Goal: Task Accomplishment & Management: Use online tool/utility

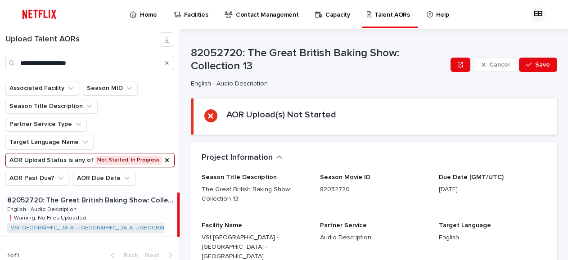
scroll to position [9, 0]
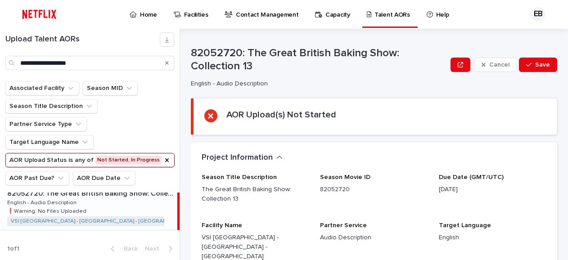
type input "**********"
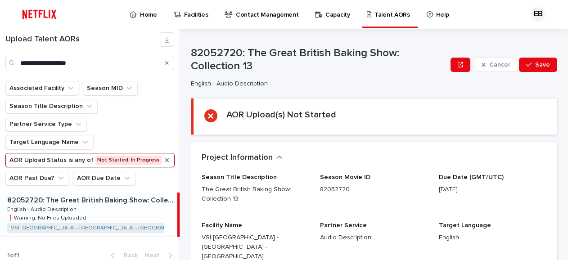
click at [163, 162] on icon "AOR Upload Status" at bounding box center [166, 160] width 7 height 7
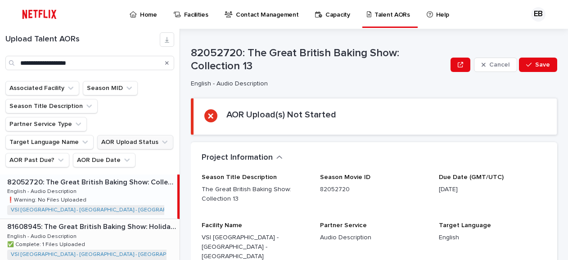
click at [129, 221] on p "81608945: The Great British Baking Show: Holidays: Season 7" at bounding box center [92, 226] width 171 height 10
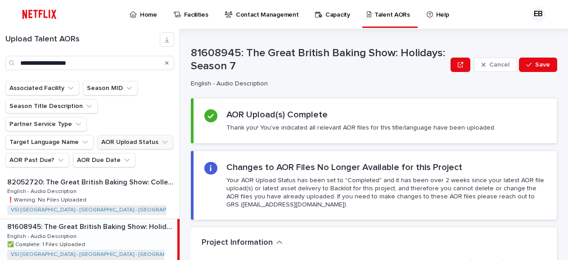
click at [91, 221] on p "81608945: The Great British Baking Show: Holidays: Season 7" at bounding box center [91, 226] width 168 height 10
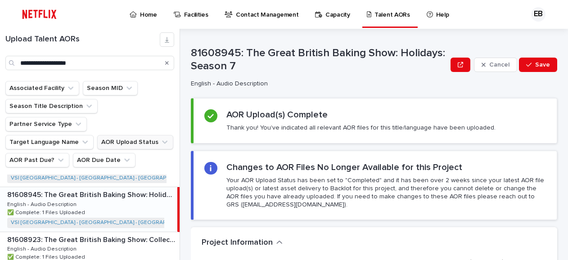
scroll to position [45, 0]
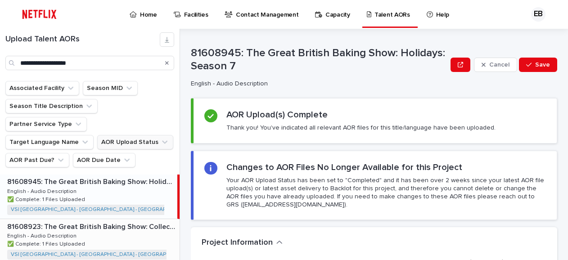
click at [111, 221] on p "81608923: The Great British Baking Show: Collection 12" at bounding box center [92, 226] width 171 height 10
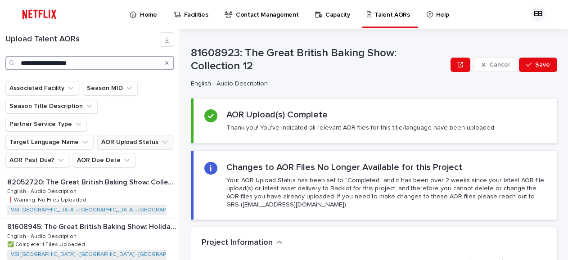
drag, startPoint x: 85, startPoint y: 62, endPoint x: 0, endPoint y: 66, distance: 85.6
click at [0, 67] on div "**********" at bounding box center [90, 51] width 180 height 38
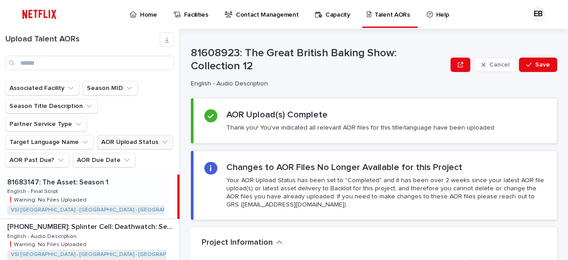
click at [160, 138] on icon "AOR Upload Status" at bounding box center [164, 142] width 9 height 9
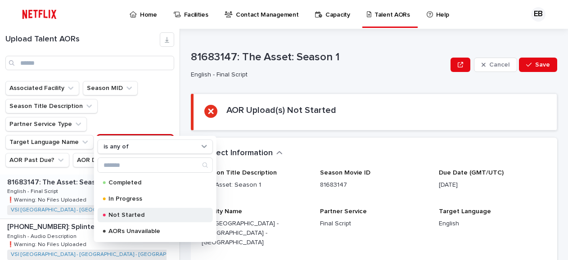
click at [126, 215] on p "Not Started" at bounding box center [153, 215] width 90 height 6
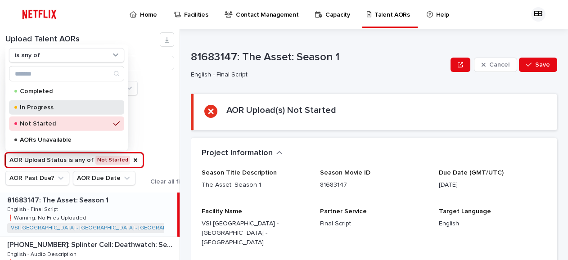
click at [41, 107] on p "In Progress" at bounding box center [65, 107] width 90 height 6
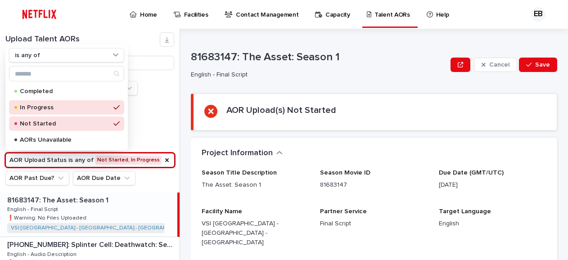
click at [162, 126] on ul "Associated Facility Season MID Season Title Description Partner Service Type Ta…" at bounding box center [90, 133] width 173 height 108
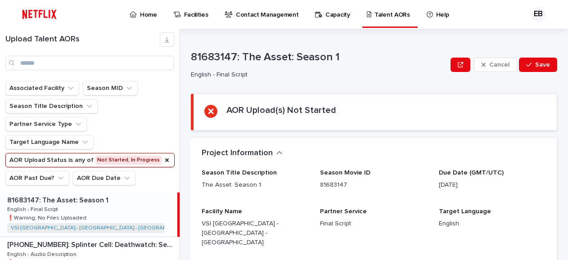
click at [69, 202] on p "81683147: The Asset: Season 1" at bounding box center [58, 199] width 103 height 10
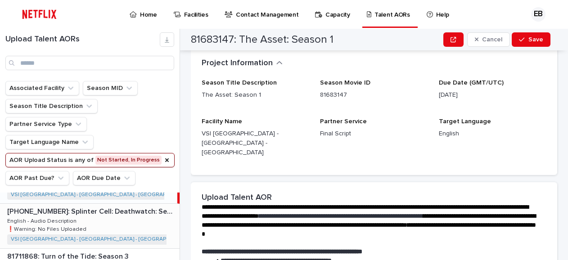
scroll to position [45, 0]
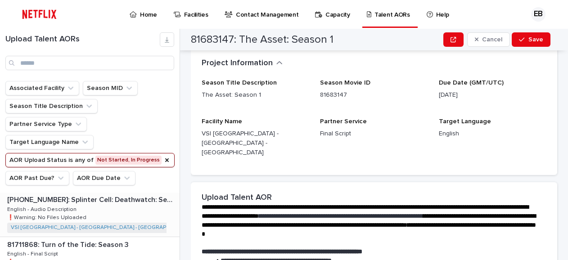
click at [103, 214] on div "[PHONE_NUMBER]: Splinter Cell: Deathwatch: Season [PHONE_NUMBER]: Splinter Cell…" at bounding box center [90, 214] width 180 height 44
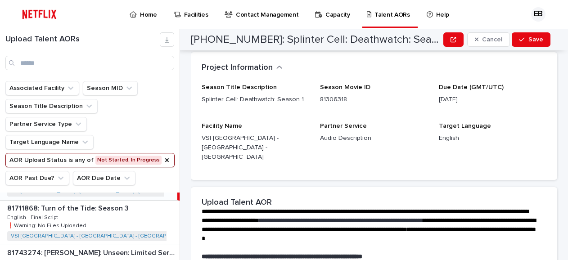
scroll to position [90, 0]
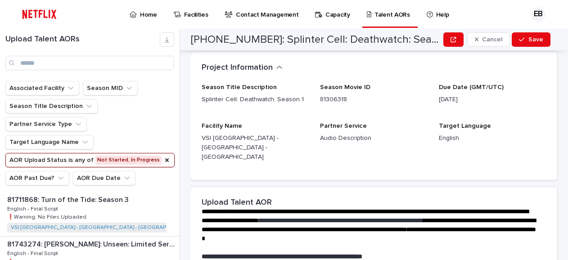
click at [103, 214] on div "81711868: Turn of the Tide: Season 3 81711868: Turn of the Tide: Season 3 Engli…" at bounding box center [90, 214] width 180 height 44
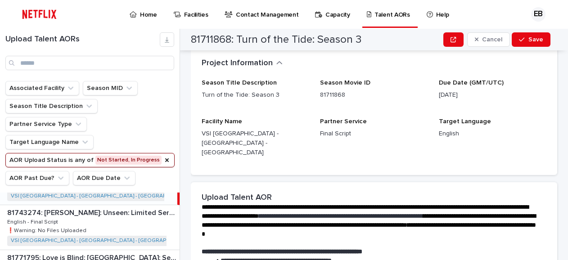
scroll to position [135, 0]
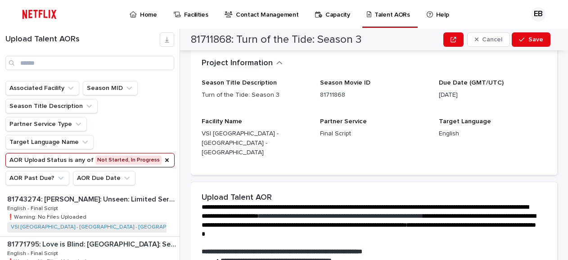
click at [103, 214] on div "81743274: [PERSON_NAME]: Unseen: Limited Series 81743274: [PERSON_NAME]: Unseen…" at bounding box center [90, 214] width 180 height 44
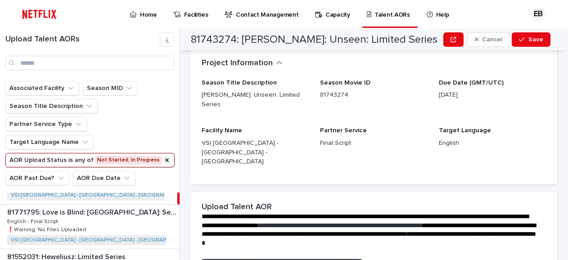
scroll to position [180, 0]
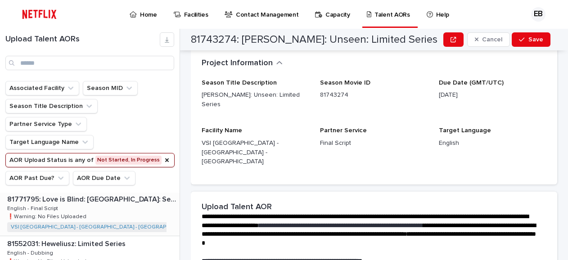
click at [104, 213] on div "81771795: Love is Blind: [GEOGRAPHIC_DATA]: Season 1 81771795: Love is Blind: […" at bounding box center [90, 214] width 180 height 44
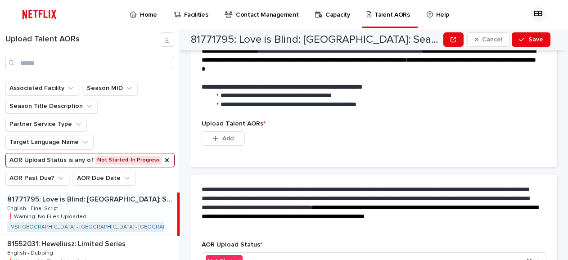
scroll to position [315, 0]
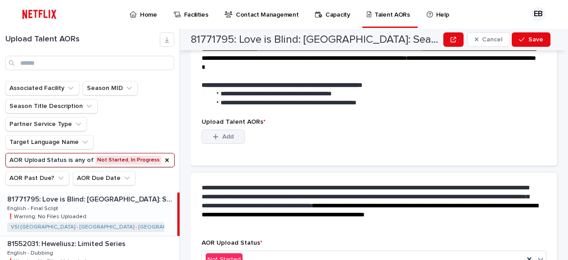
click at [221, 134] on div "button" at bounding box center [217, 137] width 9 height 6
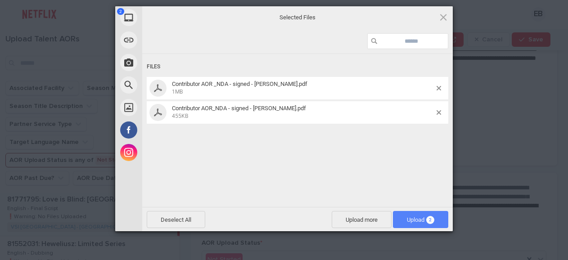
click at [409, 216] on span "Upload 2" at bounding box center [420, 219] width 27 height 7
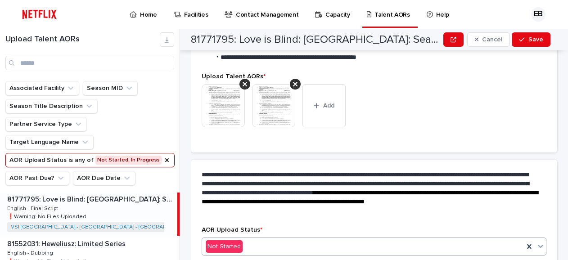
scroll to position [329, 0]
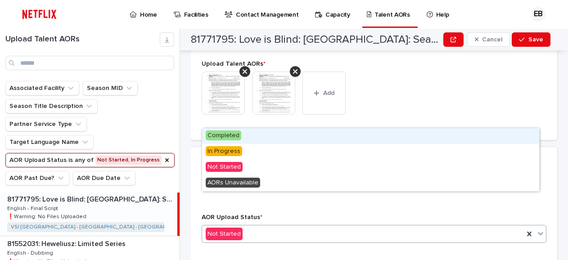
click at [538, 232] on icon at bounding box center [540, 233] width 5 height 3
click at [231, 137] on span "Completed" at bounding box center [224, 135] width 36 height 10
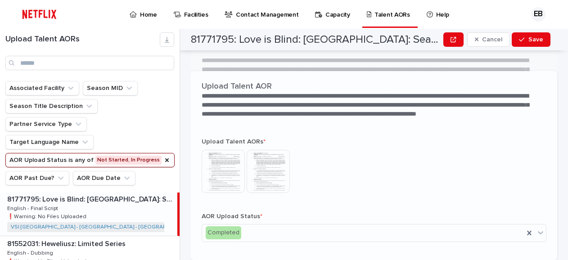
scroll to position [266, 0]
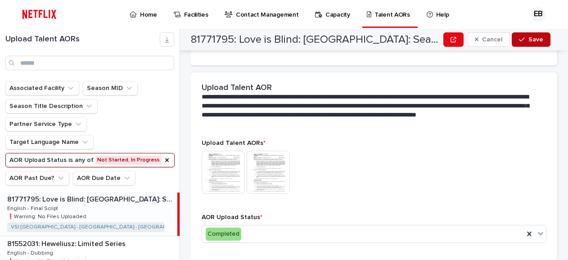
click at [529, 41] on span "Save" at bounding box center [535, 39] width 15 height 6
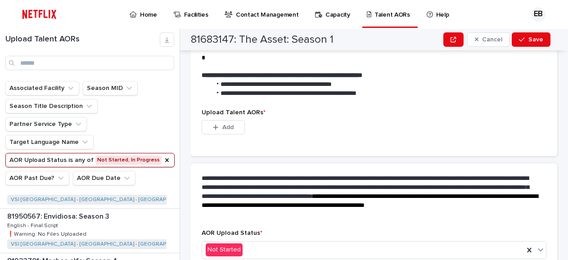
scroll to position [450, 0]
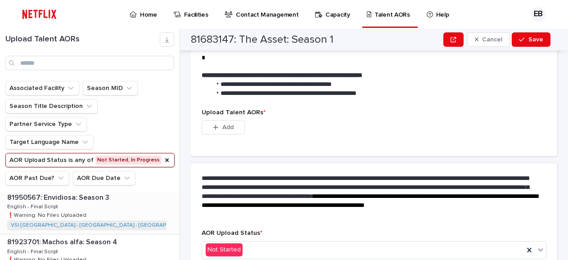
click at [91, 198] on p "81950567: Envidiosa: Season 3" at bounding box center [59, 197] width 104 height 10
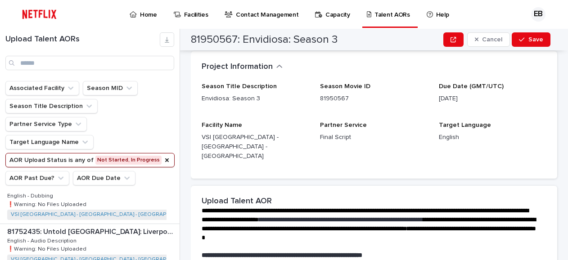
scroll to position [585, 0]
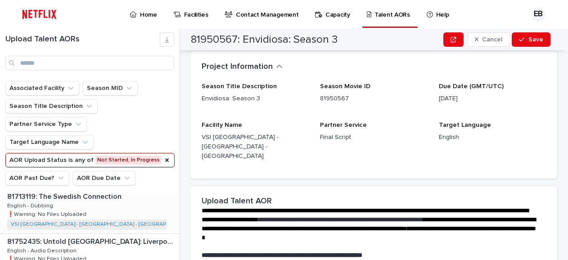
click at [91, 210] on div "81713119: The Swedish Connection 81713119: The Swedish Connection English - Dub…" at bounding box center [90, 211] width 180 height 44
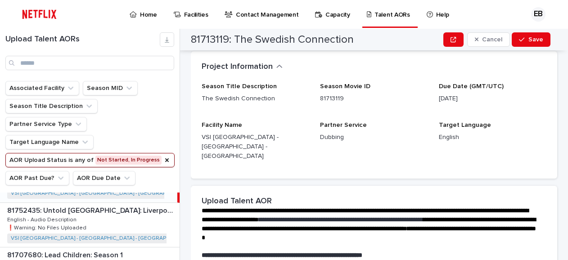
scroll to position [630, 0]
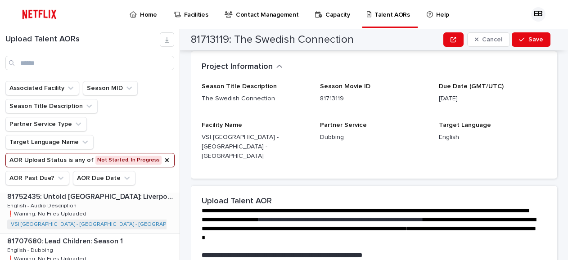
click at [99, 197] on p "81752435: Untold [GEOGRAPHIC_DATA]: Liverpool's Miracle of [GEOGRAPHIC_DATA]" at bounding box center [92, 196] width 171 height 10
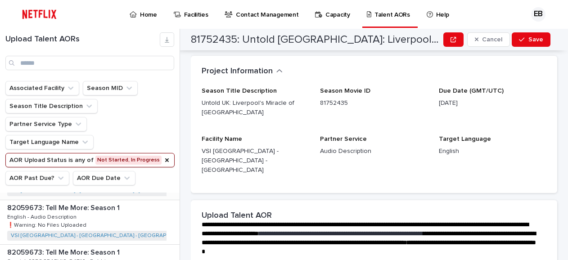
scroll to position [720, 0]
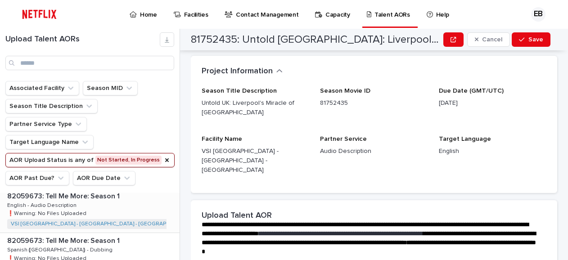
click at [112, 198] on p "82059673: Tell Me More: Season 1" at bounding box center [64, 195] width 114 height 10
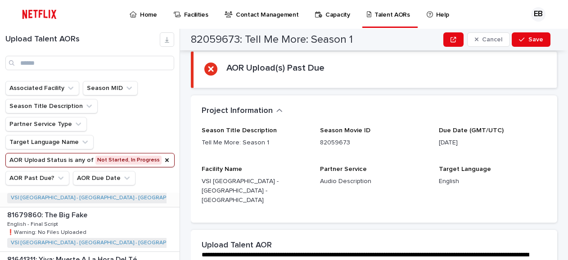
scroll to position [855, 0]
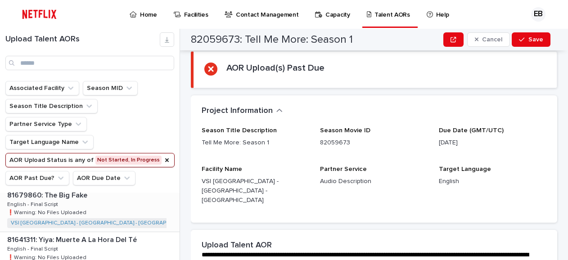
click at [117, 199] on div "81679860: The Big Fake 81679860: The Big Fake English - Final Script English - …" at bounding box center [90, 210] width 180 height 44
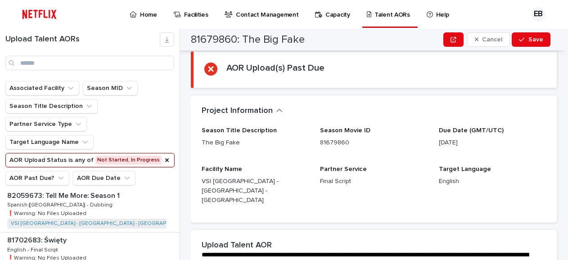
scroll to position [810, 0]
click at [121, 207] on div "81702683: Święty 81702683: Święty English - Final Script English - Final Script…" at bounding box center [90, 210] width 180 height 44
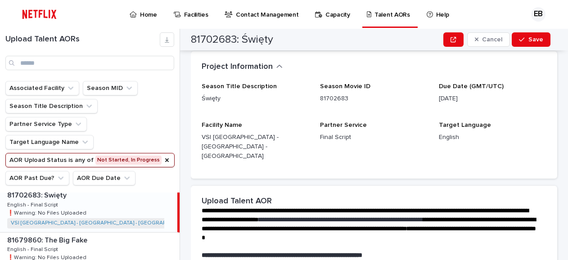
click at [60, 193] on div "Associated Facility Season MID Season Title Description Partner Service Type Ta…" at bounding box center [90, 137] width 180 height 112
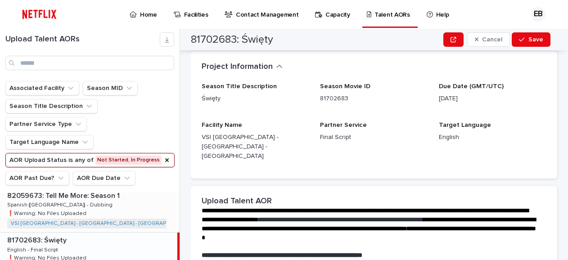
scroll to position [720, 0]
click at [95, 237] on p "82059673: Tell Me More: Season 1" at bounding box center [64, 240] width 114 height 10
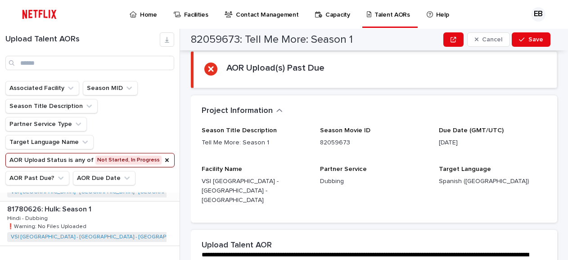
scroll to position [1301, 0]
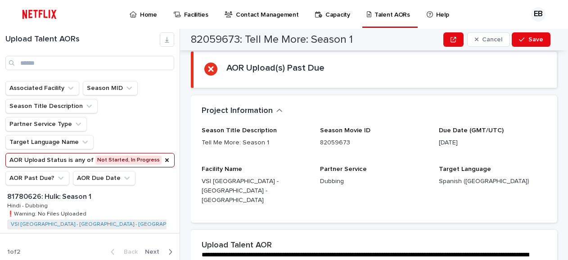
click at [164, 244] on div "Back Next" at bounding box center [141, 252] width 76 height 22
click at [168, 249] on icon "button" at bounding box center [170, 252] width 4 height 8
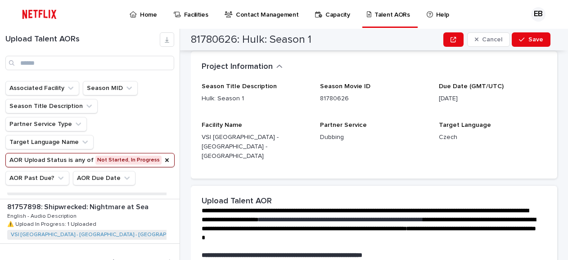
scroll to position [944, 0]
